Goal: Information Seeking & Learning: Learn about a topic

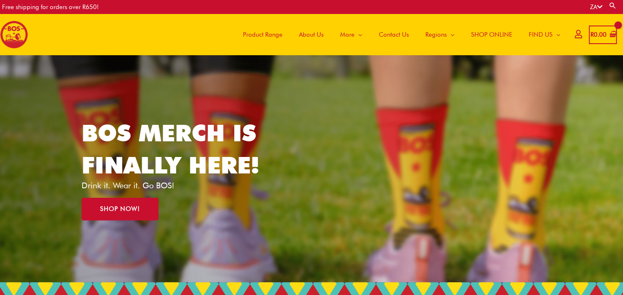
click at [313, 34] on span "About Us" at bounding box center [311, 34] width 25 height 25
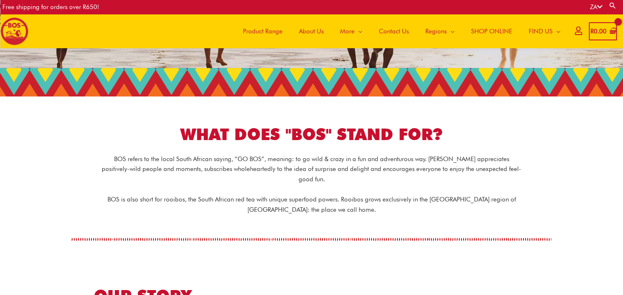
scroll to position [120, 0]
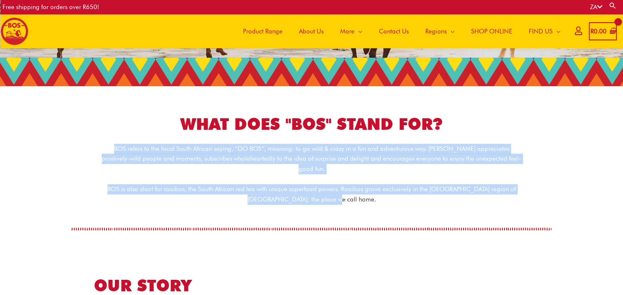
drag, startPoint x: 103, startPoint y: 150, endPoint x: 349, endPoint y: 194, distance: 249.5
click at [349, 194] on div "BOS refers to the local South African saying, “GO BOS”, meaning: to go wild & c…" at bounding box center [311, 174] width 461 height 61
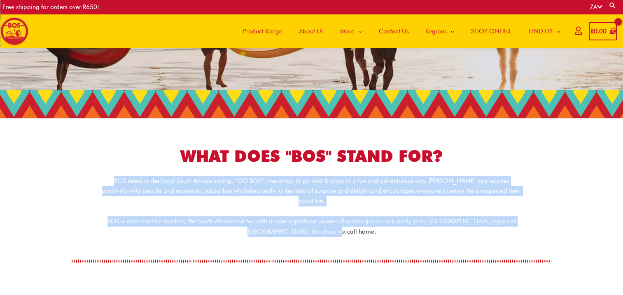
scroll to position [80, 0]
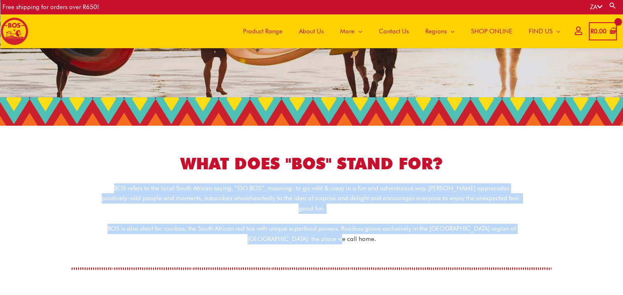
copy div "BOS refers to the local South African saying, “GO BOS”, meaning: to go wild & c…"
